Goal: Find specific page/section: Find specific page/section

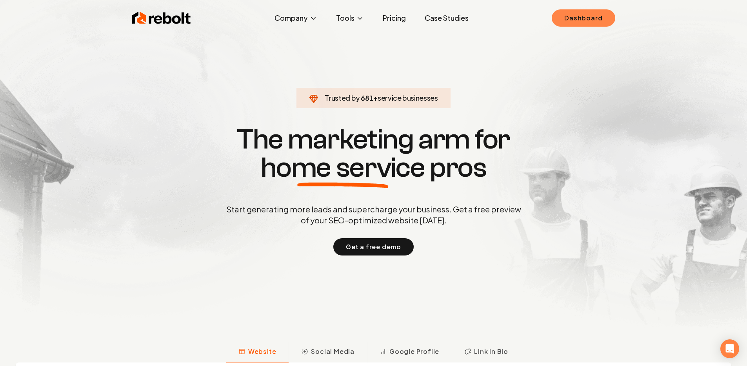
click at [603, 15] on link "Dashboard" at bounding box center [583, 17] width 63 height 17
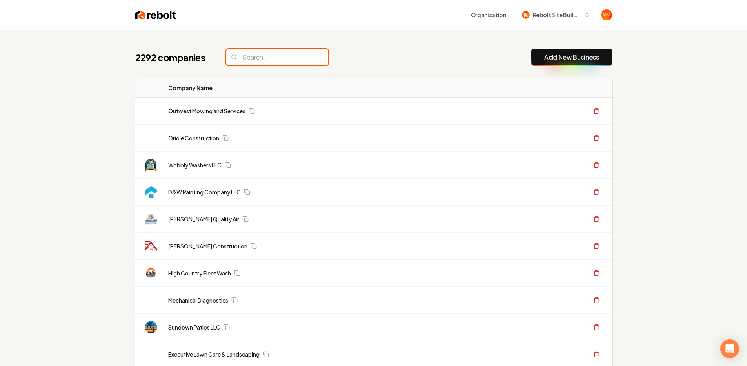
click at [240, 53] on input "search" at bounding box center [277, 57] width 102 height 16
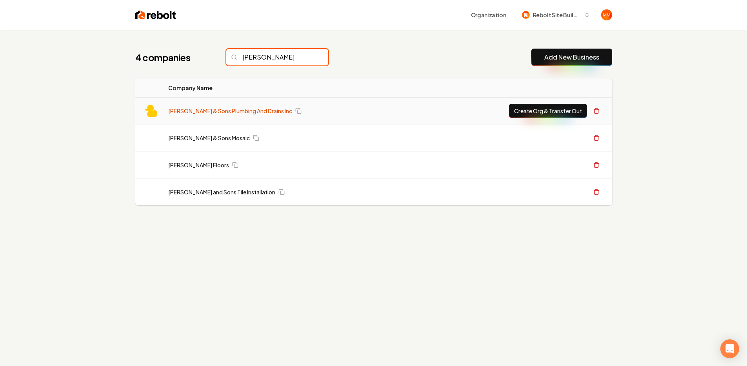
type input "joseph"
click at [230, 111] on link "[PERSON_NAME] & Sons Plumbing And Drains Inc" at bounding box center [230, 111] width 124 height 8
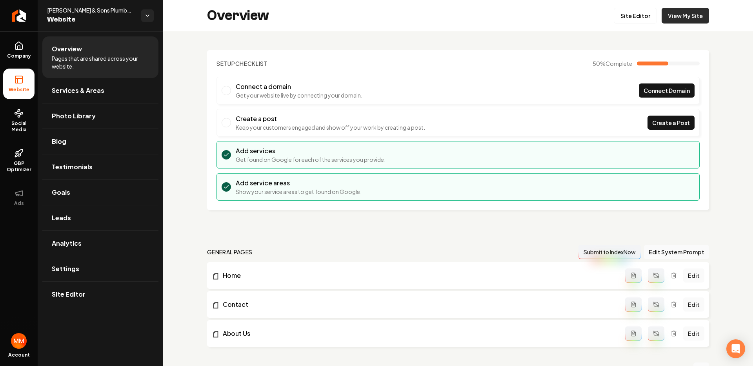
click at [683, 20] on link "View My Site" at bounding box center [685, 16] width 47 height 16
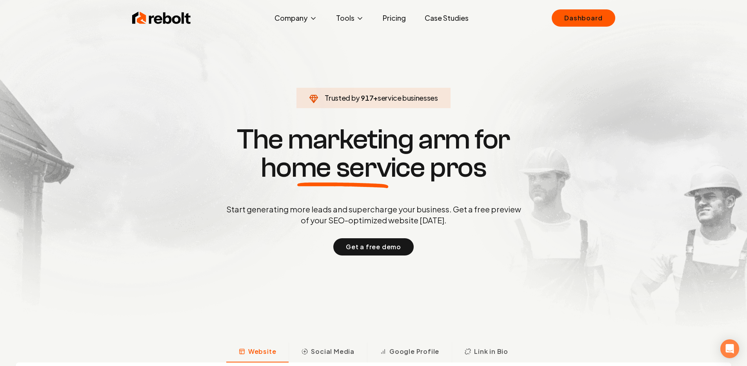
click at [571, 27] on div "Rebolt Company About Blog Jobs Tools Google Review QR Code Generator Google Bus…" at bounding box center [374, 18] width 502 height 24
click at [572, 25] on link "Dashboard" at bounding box center [583, 17] width 63 height 17
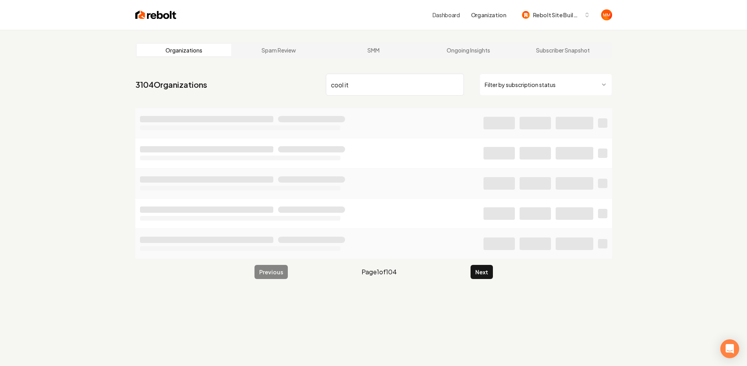
type input "cool it"
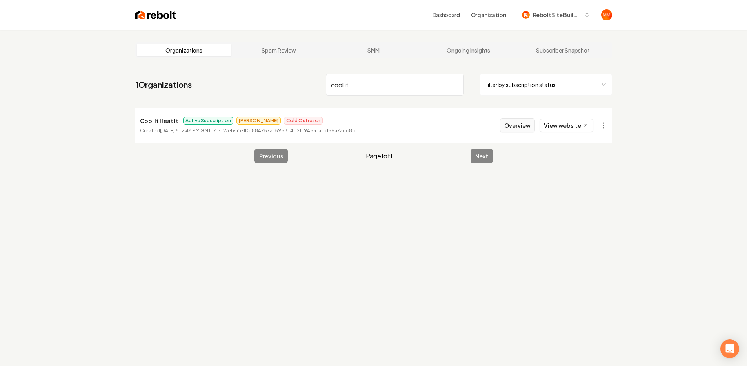
click at [511, 126] on button "Overview" at bounding box center [517, 125] width 35 height 14
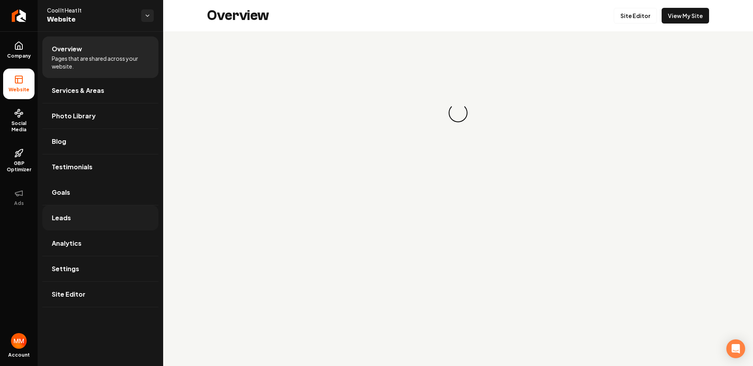
click at [101, 213] on link "Leads" at bounding box center [100, 218] width 116 height 25
